Goal: Transaction & Acquisition: Subscribe to service/newsletter

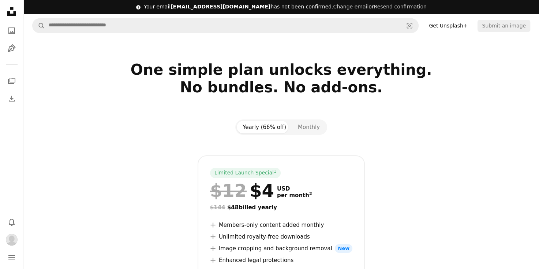
click at [15, 39] on div "Unsplash logo Unsplash Home A photo Pen Tool" at bounding box center [11, 29] width 15 height 51
click at [12, 30] on icon "A photo" at bounding box center [11, 30] width 9 height 9
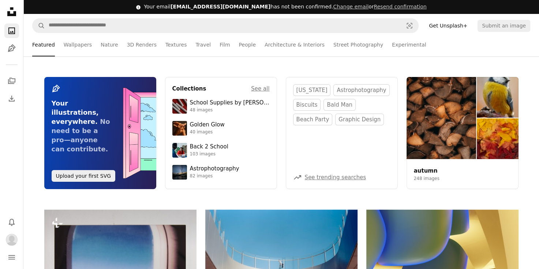
drag, startPoint x: 271, startPoint y: 4, endPoint x: 270, endPoint y: 9, distance: 5.5
click at [270, 9] on div "Your email alina12122006@gmail.com has not been confirmed. Change email or Rese…" at bounding box center [285, 6] width 283 height 7
click at [374, 8] on button "Resend confirmation" at bounding box center [400, 6] width 53 height 7
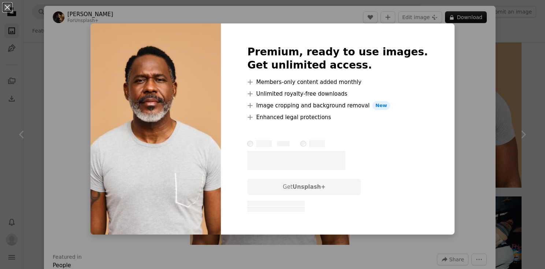
scroll to position [1110, 0]
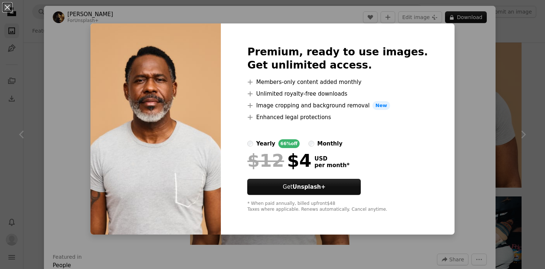
click at [448, 55] on div "An X shape Premium, ready to use images. Get unlimited access. A plus sign Memb…" at bounding box center [272, 134] width 545 height 269
